Goal: Task Accomplishment & Management: Manage account settings

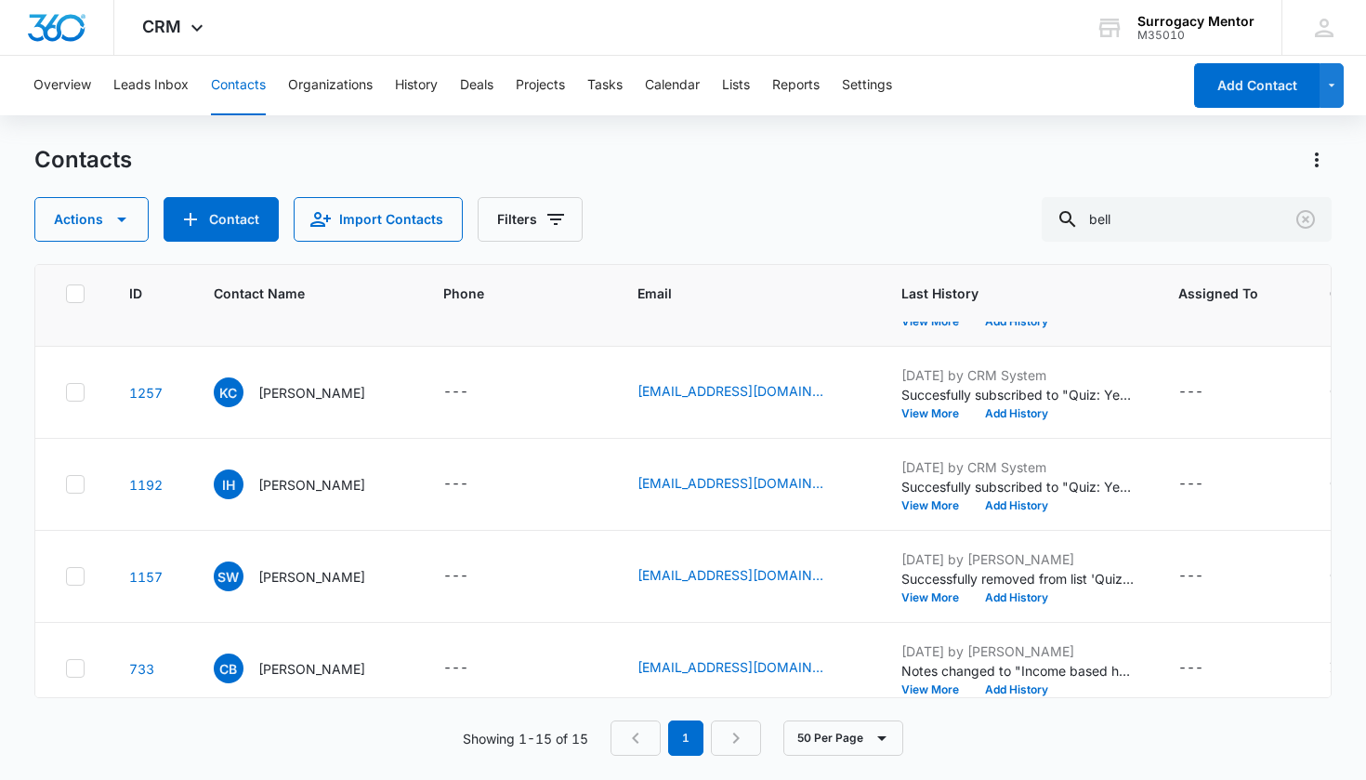
scroll to position [807, 0]
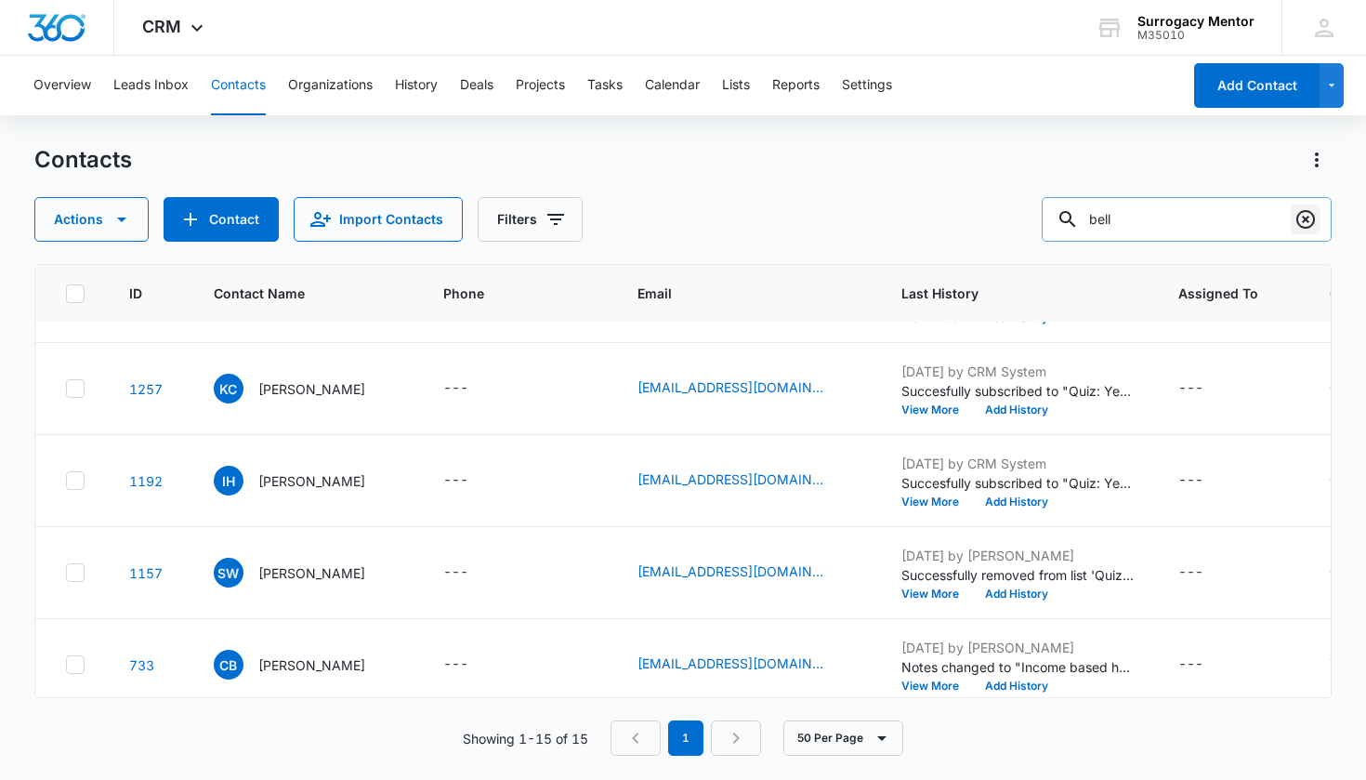
click at [1317, 221] on icon "Clear" at bounding box center [1305, 219] width 22 height 22
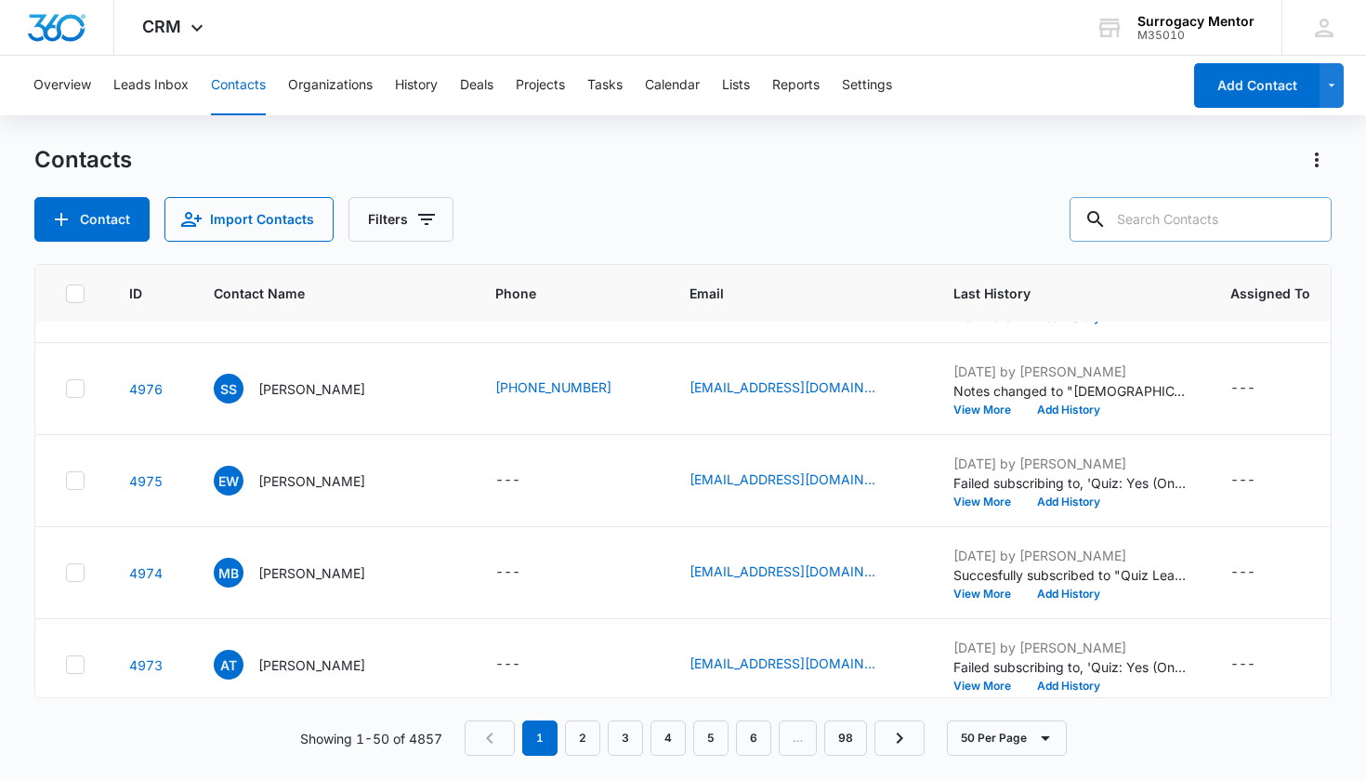
scroll to position [0, 0]
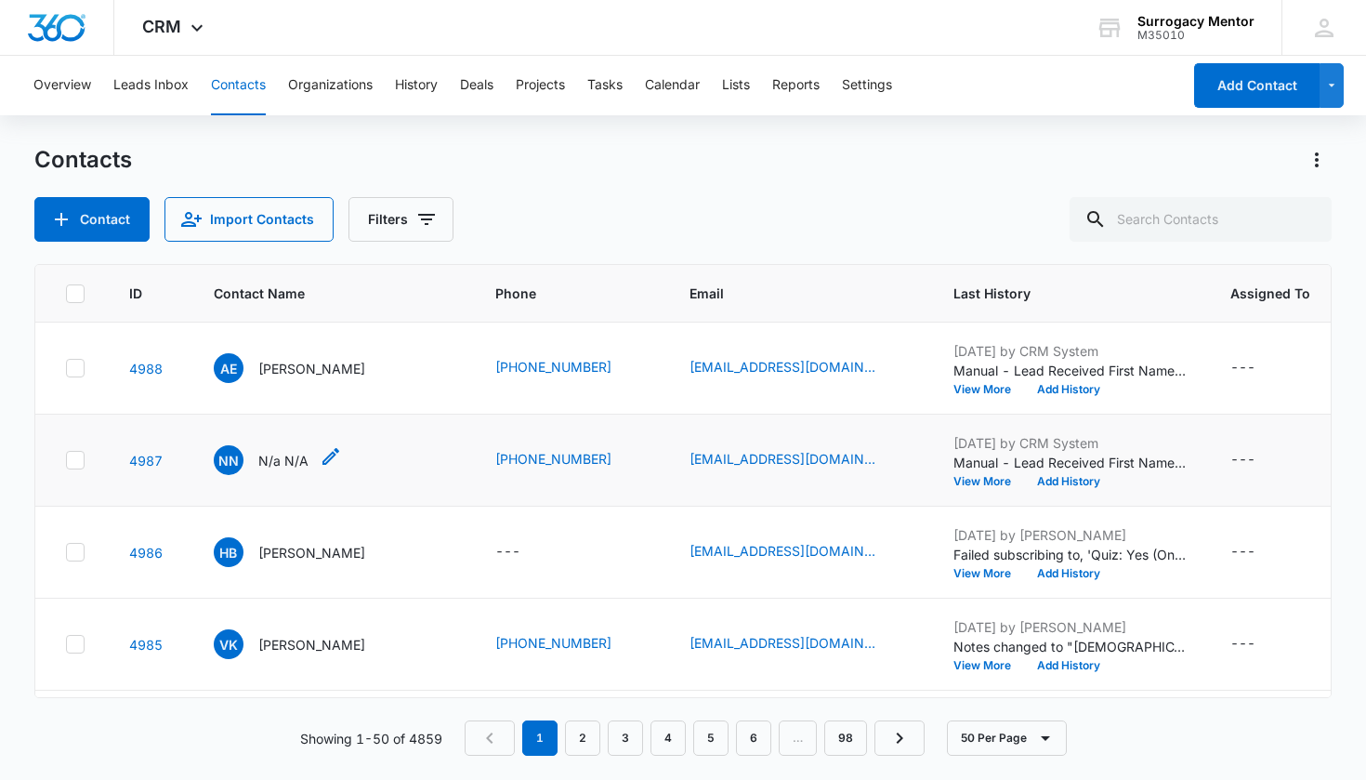
click at [284, 456] on p "N/a N/A" at bounding box center [283, 461] width 50 height 20
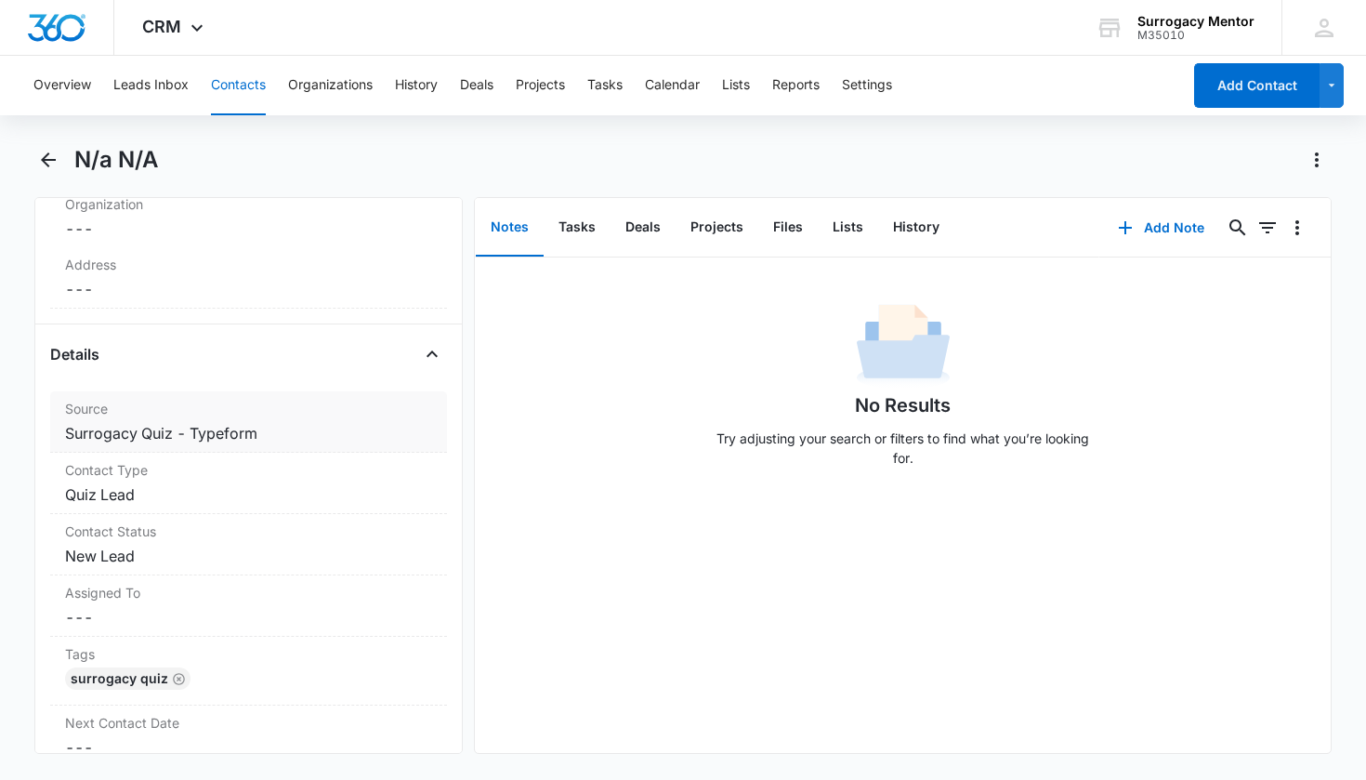
scroll to position [593, 0]
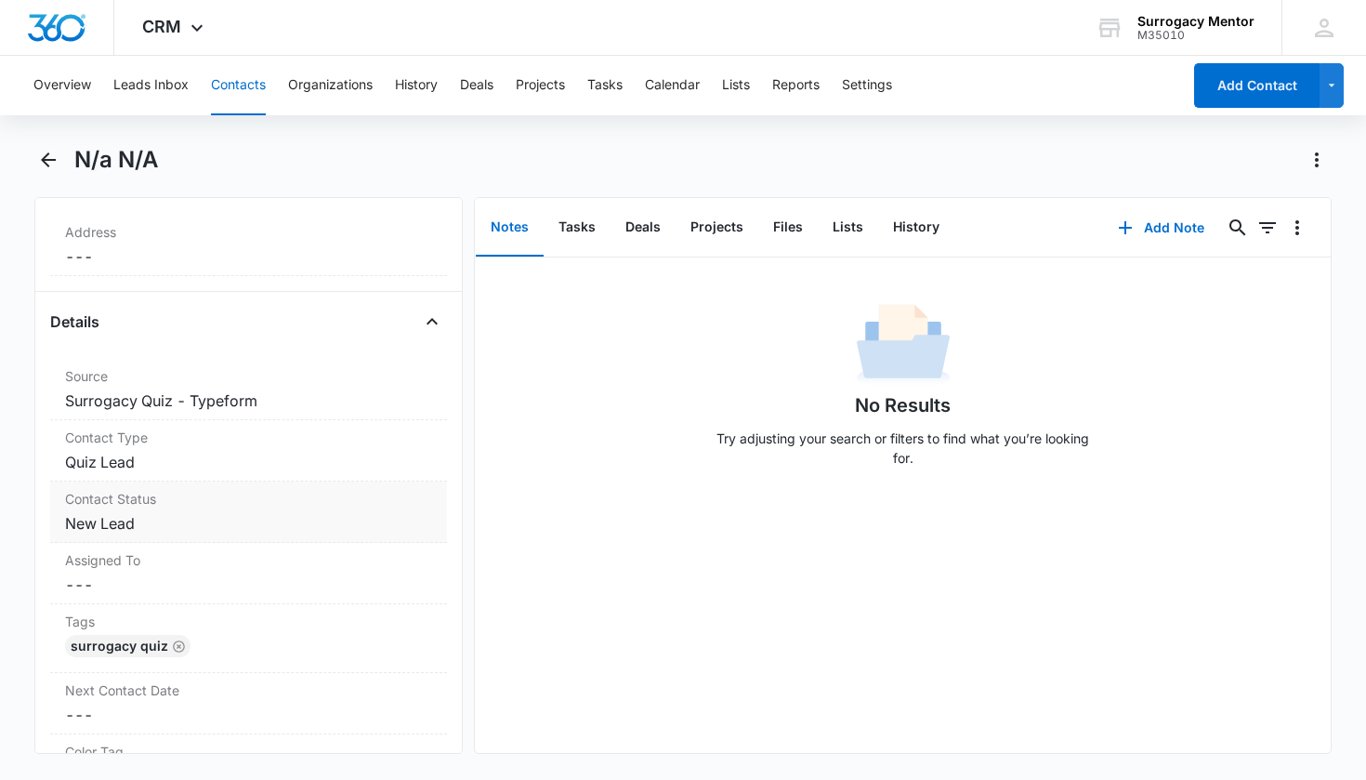
click at [107, 526] on dd "Cancel Save Changes New Lead" at bounding box center [249, 523] width 368 height 22
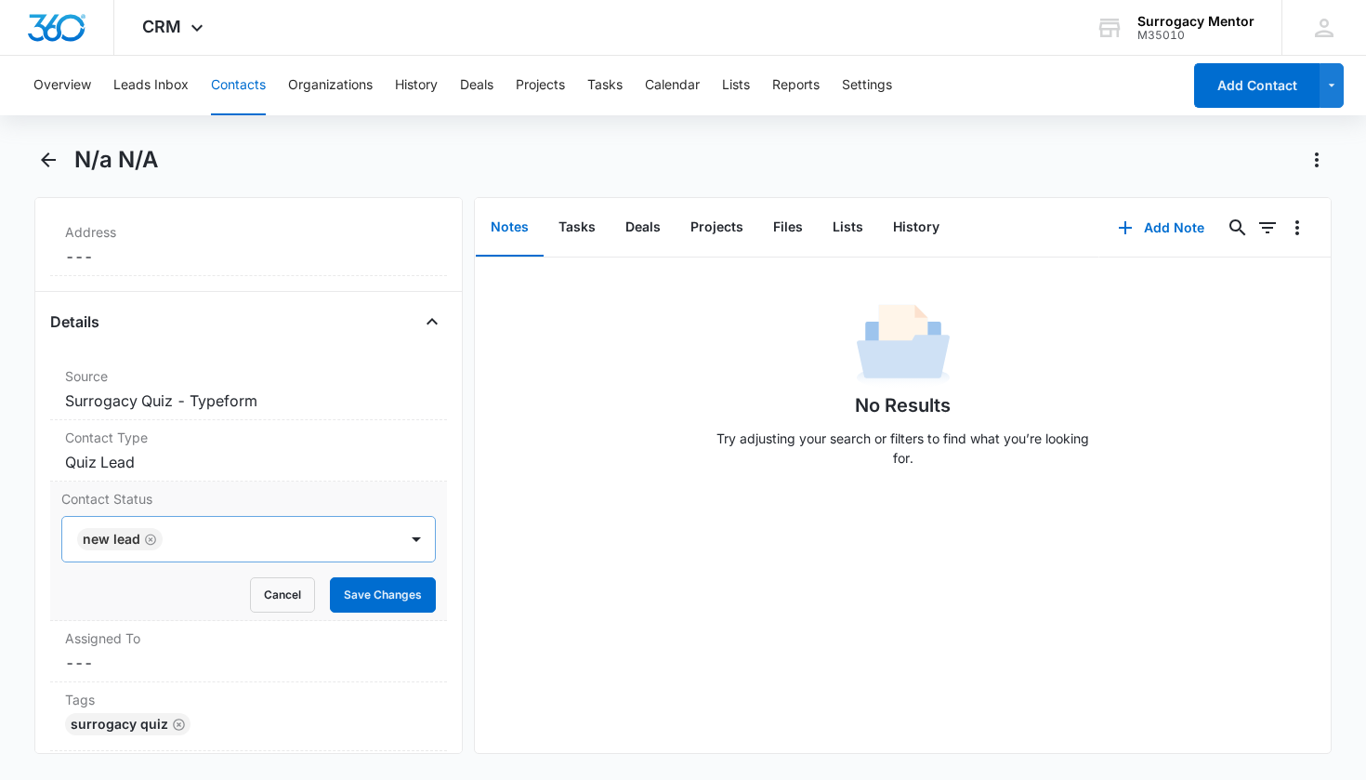
click at [146, 540] on icon "Remove New Lead" at bounding box center [150, 539] width 13 height 14
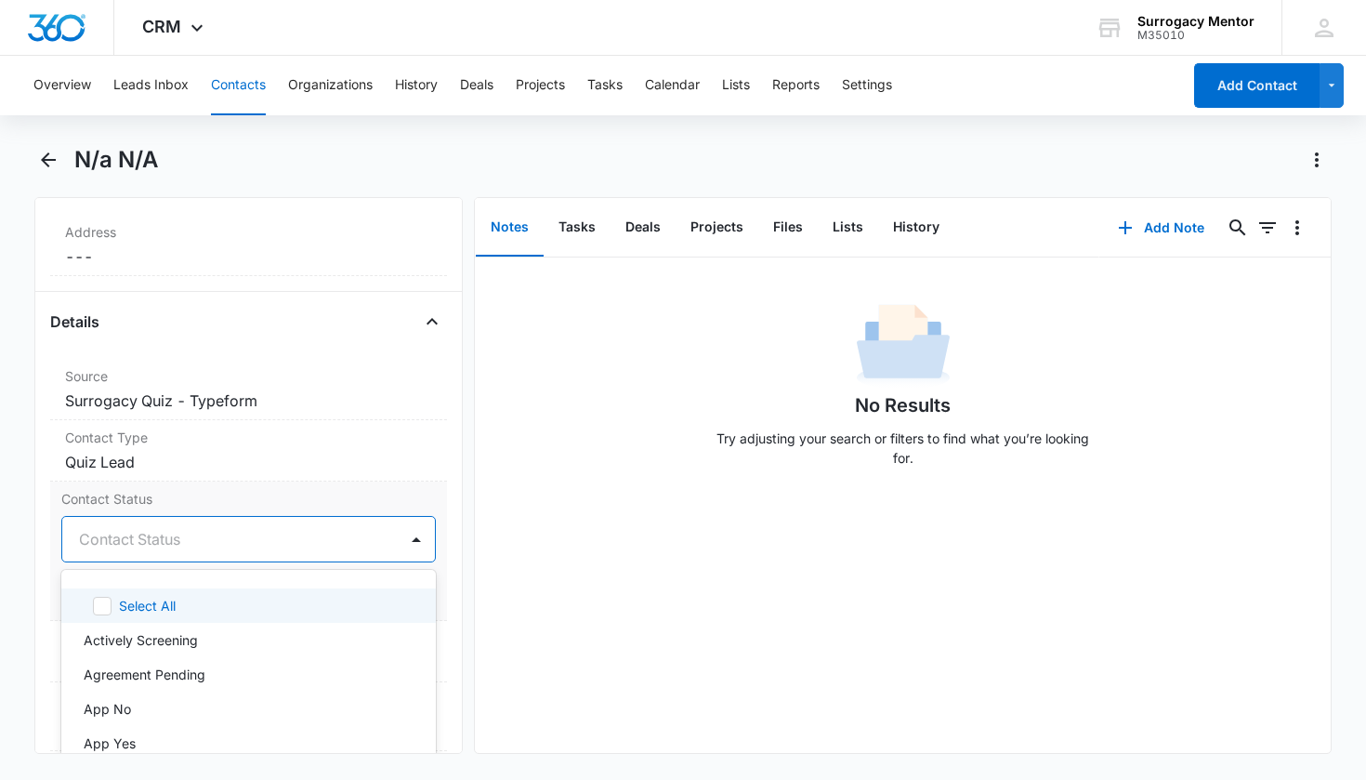
click at [153, 545] on div "Contact Status" at bounding box center [226, 539] width 295 height 22
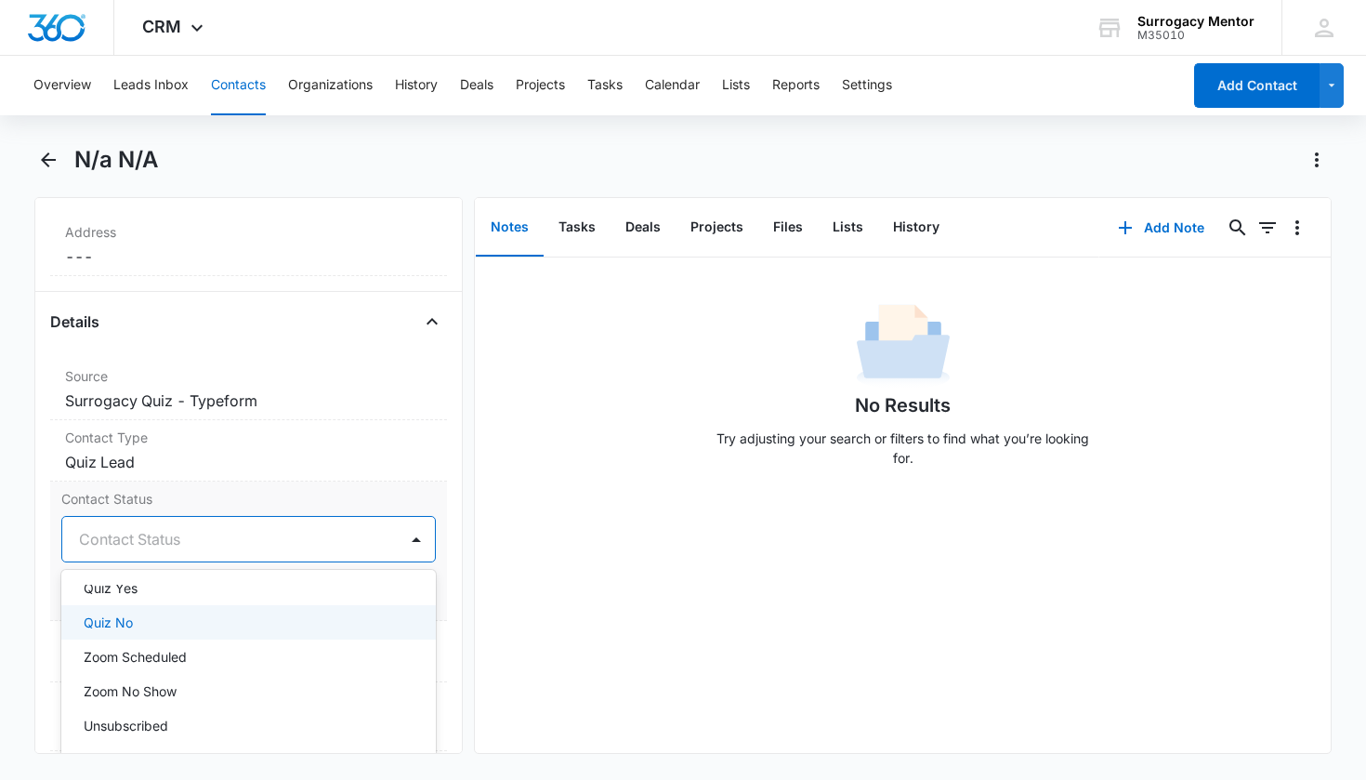
scroll to position [450, 0]
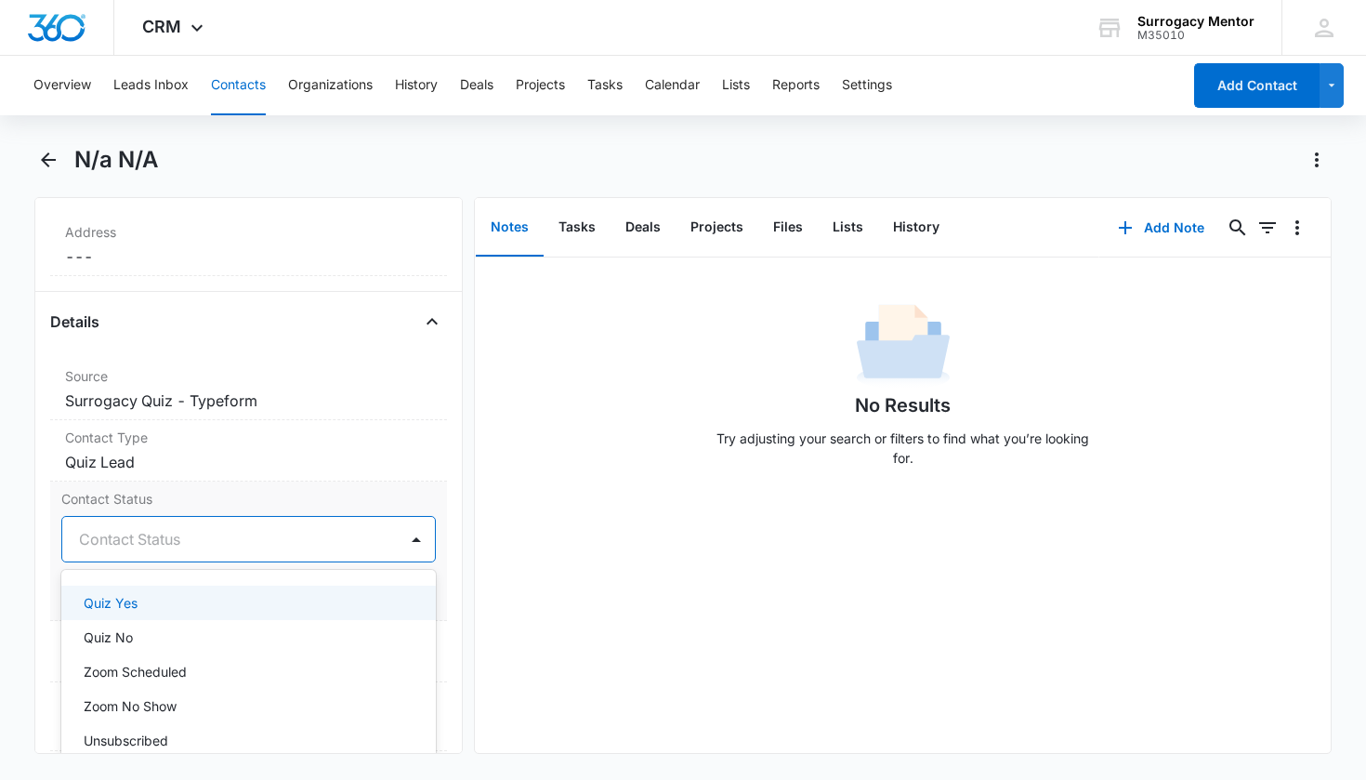
click at [130, 608] on p "Quiz Yes" at bounding box center [111, 603] width 54 height 20
click at [431, 604] on div "Contact Status option Quiz Yes, selected. Quiz Yes selected, 14 of 25. 25 resul…" at bounding box center [249, 550] width 398 height 139
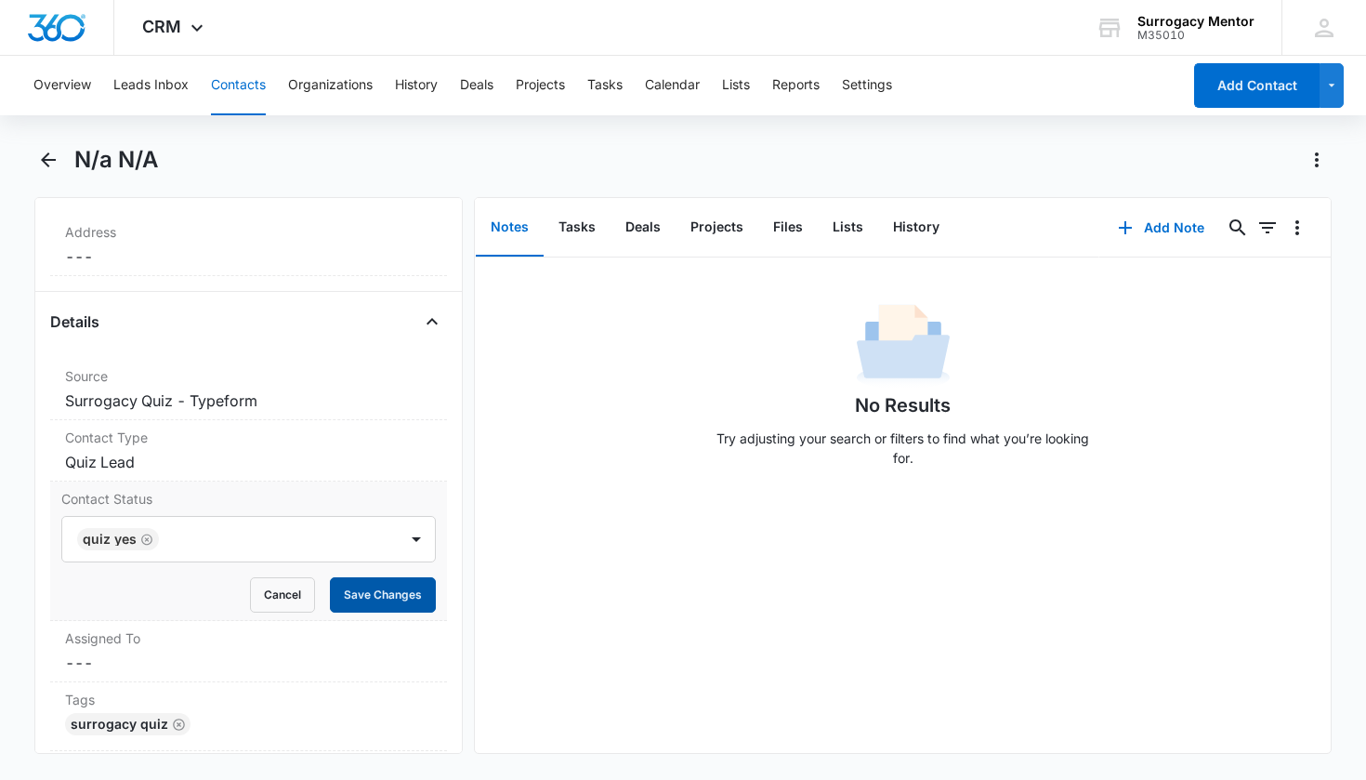
click at [374, 596] on button "Save Changes" at bounding box center [383, 594] width 106 height 35
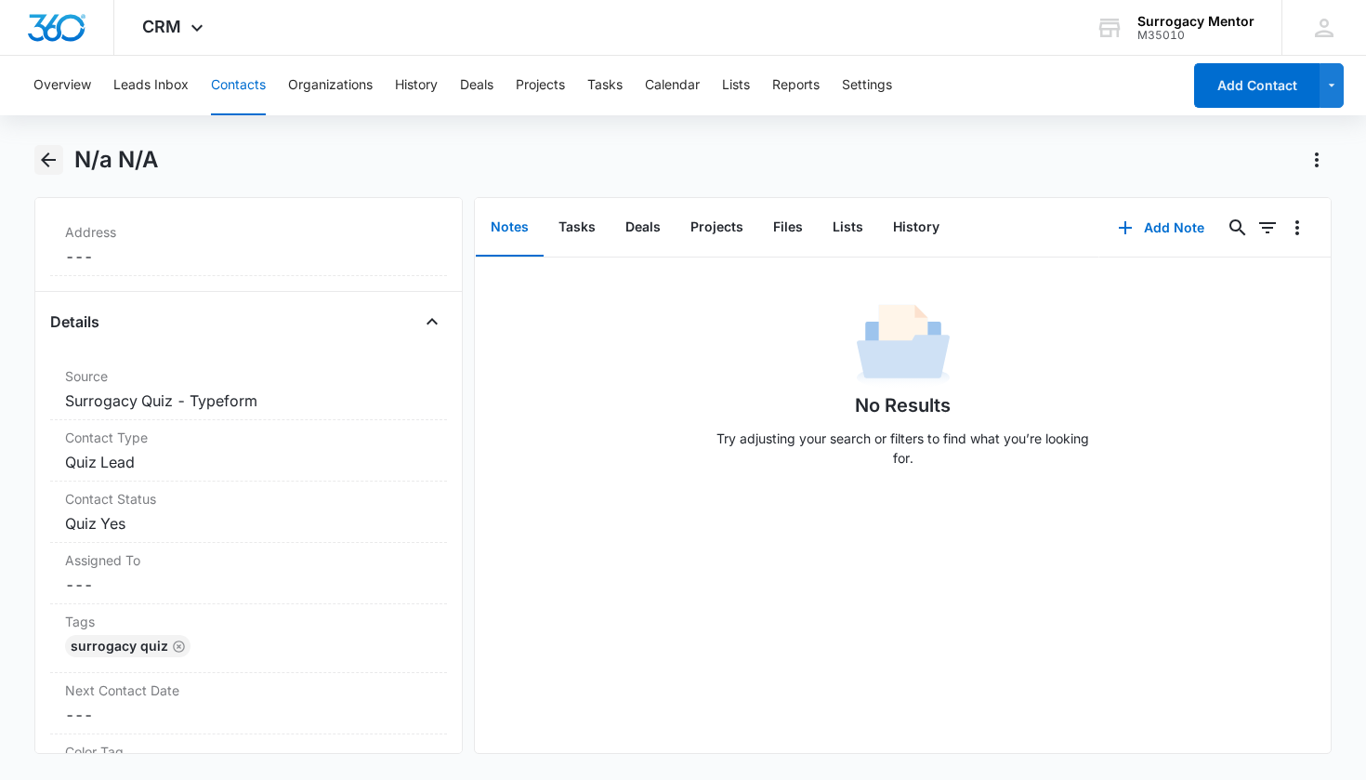
click at [51, 158] on icon "Back" at bounding box center [48, 160] width 22 height 22
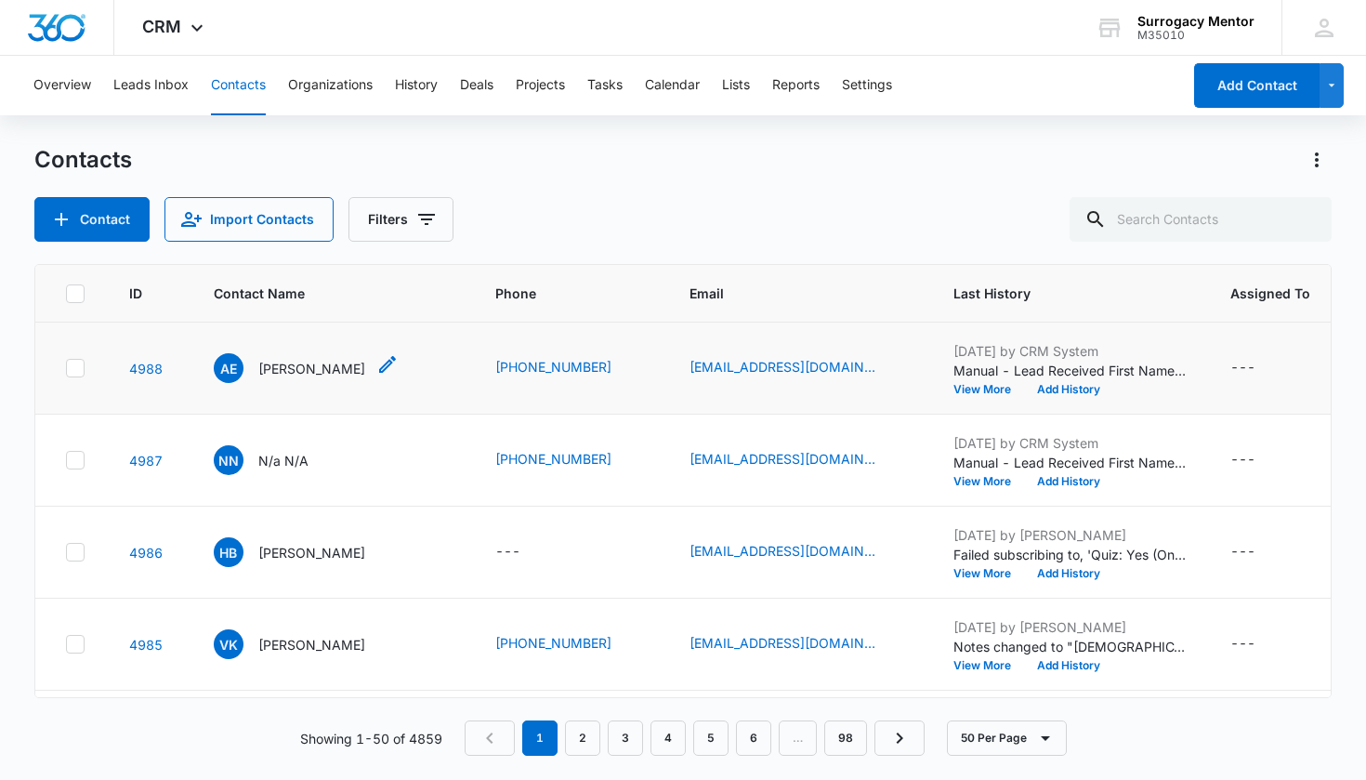
click at [311, 364] on p "[PERSON_NAME]" at bounding box center [311, 369] width 107 height 20
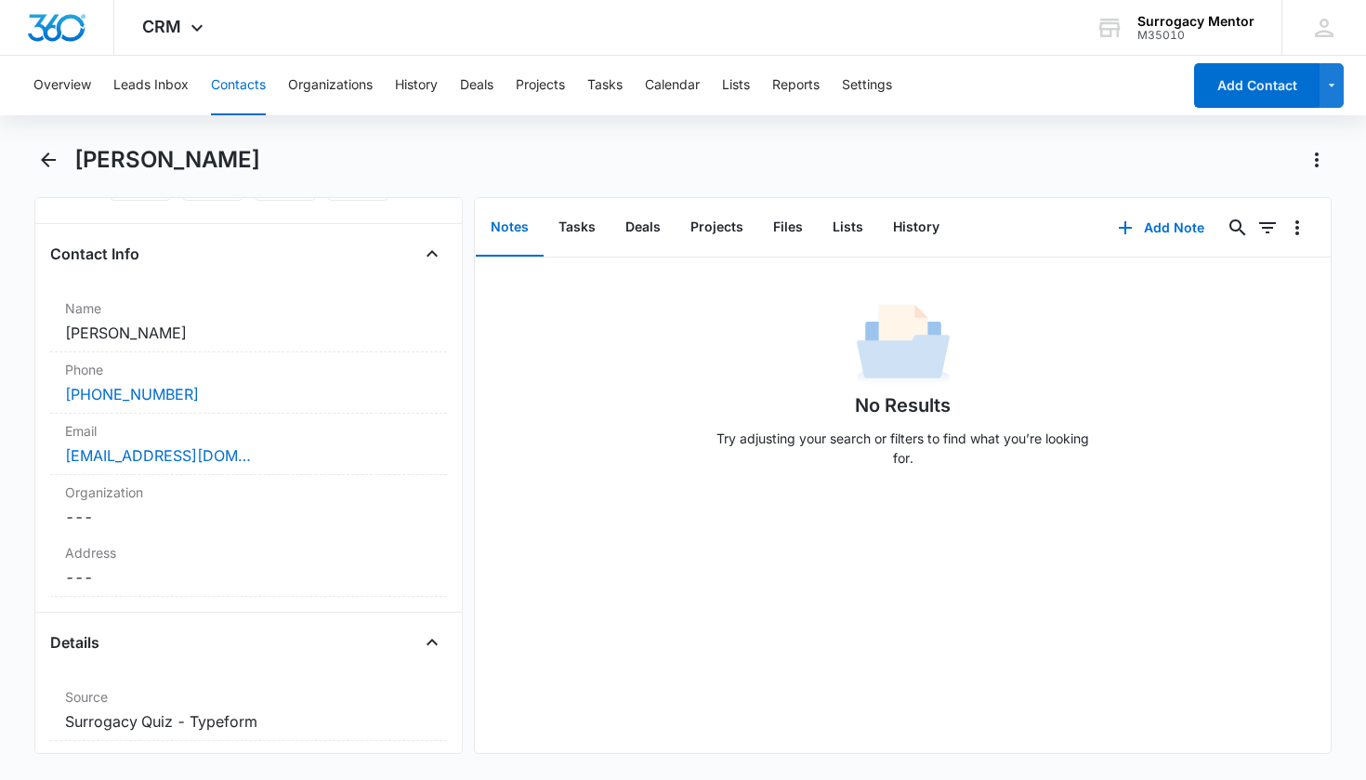
scroll to position [572, 0]
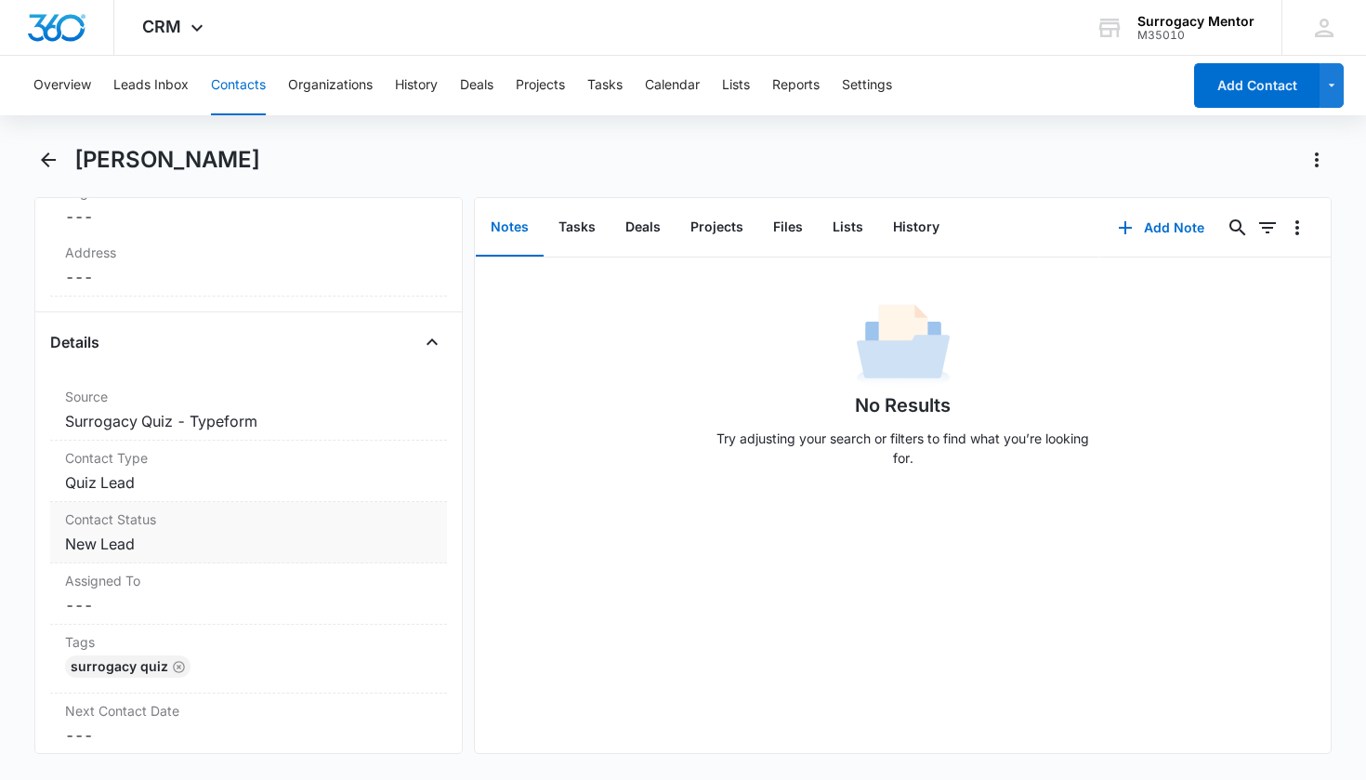
click at [125, 548] on dd "Cancel Save Changes New Lead" at bounding box center [249, 543] width 368 height 22
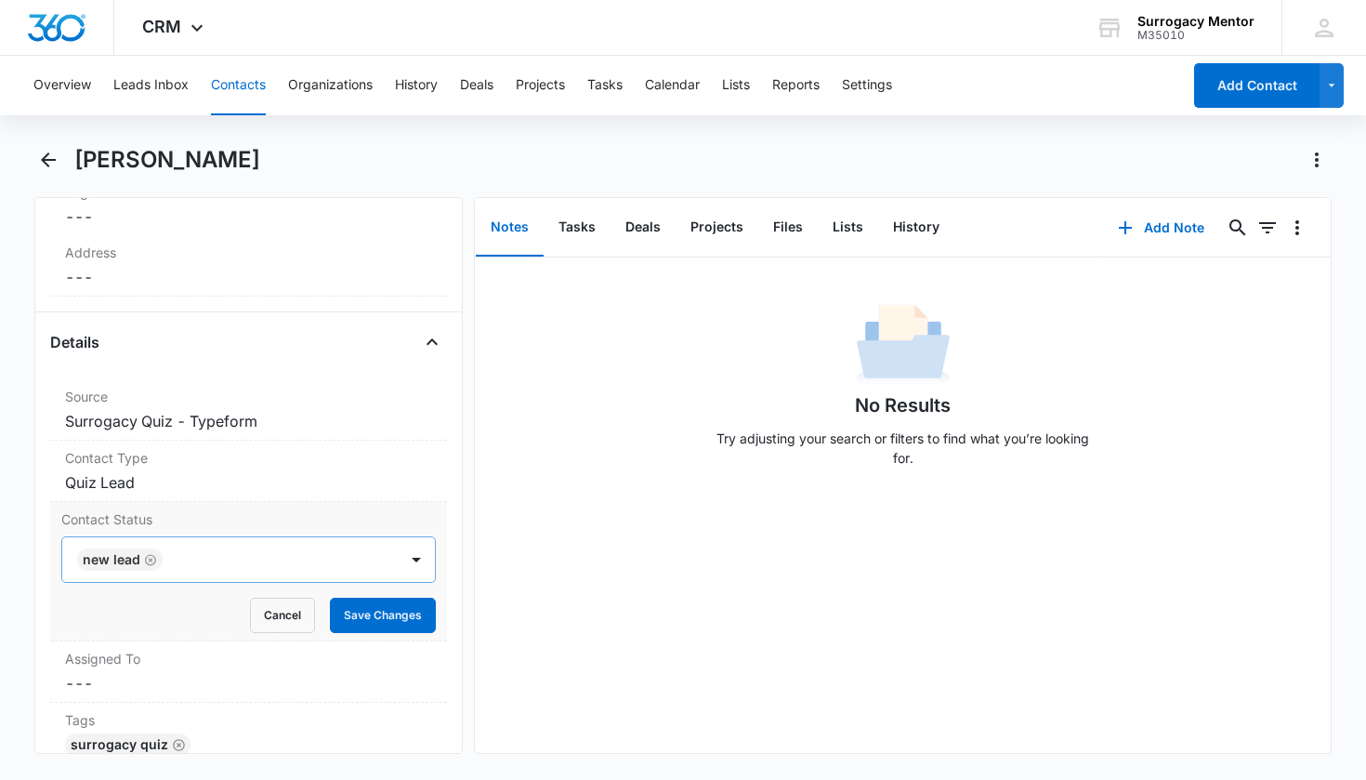
click at [152, 554] on icon "Remove New Lead" at bounding box center [150, 560] width 13 height 14
click at [174, 556] on div "Contact Status" at bounding box center [226, 559] width 295 height 22
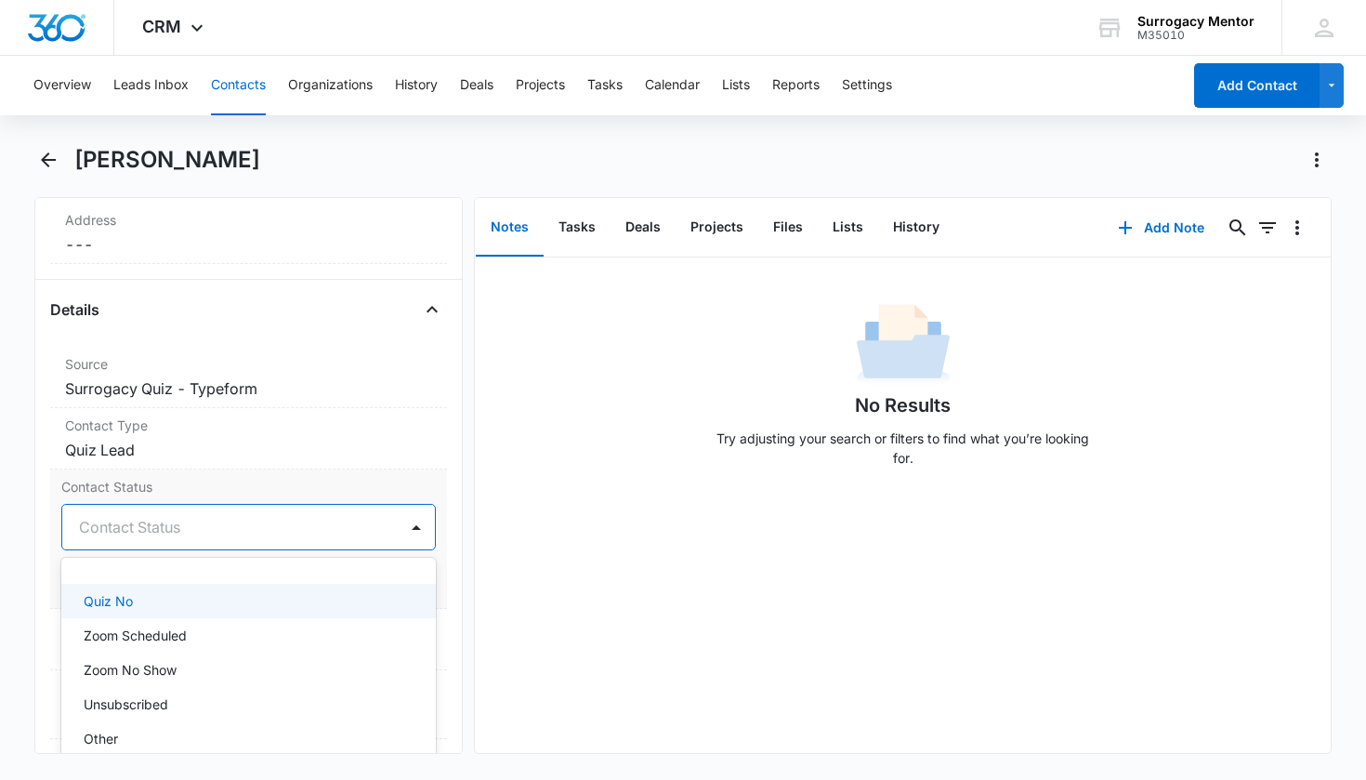
scroll to position [454, 0]
click at [148, 584] on div "Quiz Yes" at bounding box center [247, 586] width 327 height 20
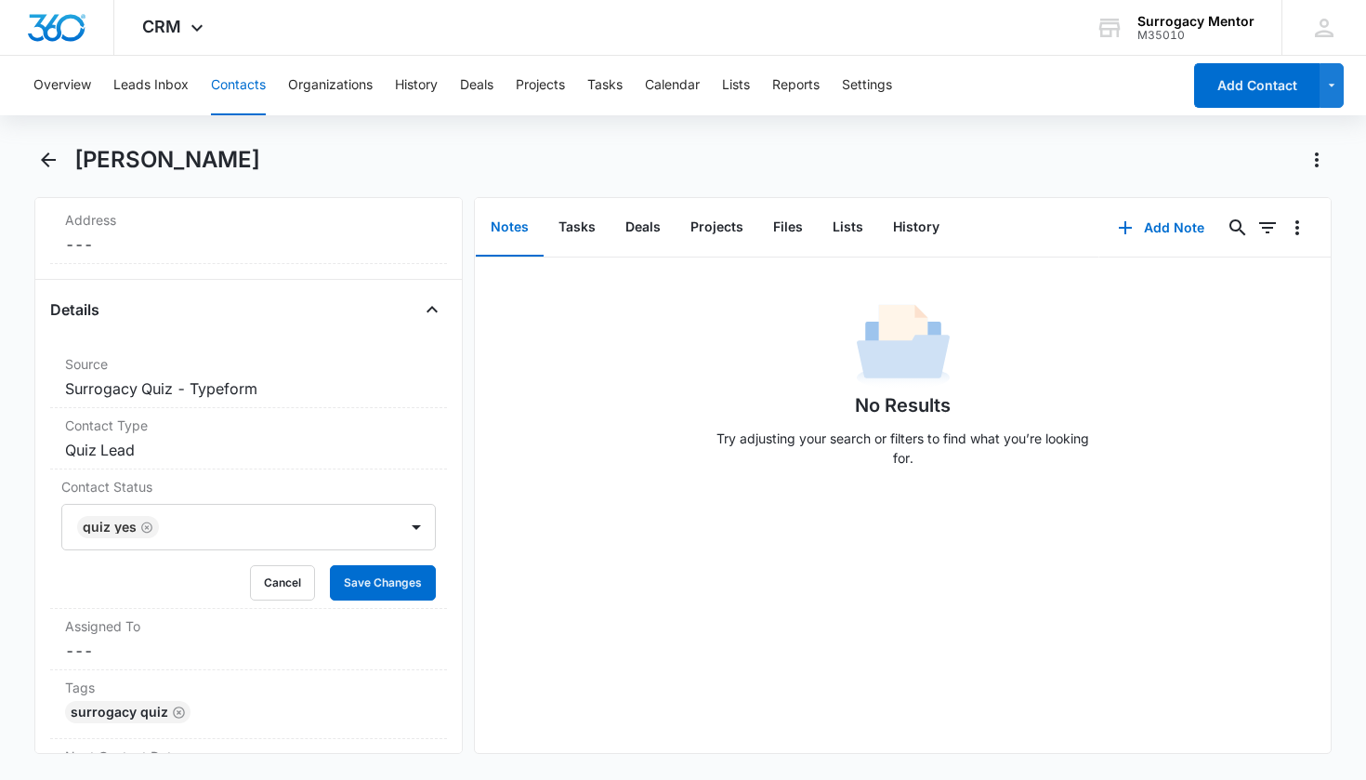
click at [444, 563] on div "Remove AE April Edmonds Contact Info Name Cancel Save Changes April Edmonds Pho…" at bounding box center [248, 475] width 429 height 557
click at [392, 579] on button "Save Changes" at bounding box center [383, 582] width 106 height 35
